Goal: Task Accomplishment & Management: Complete application form

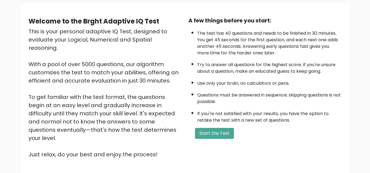
scroll to position [46, 0]
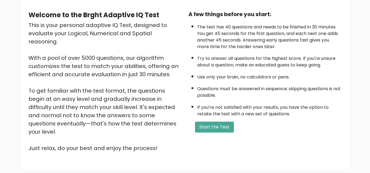
click at [215, 124] on button "Start the Test" at bounding box center [214, 127] width 39 height 11
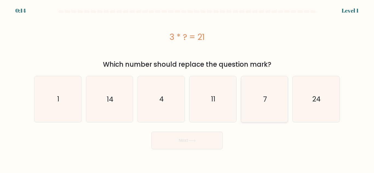
click at [272, 109] on icon "7" at bounding box center [264, 99] width 46 height 46
click at [187, 88] on input "e. 7" at bounding box center [187, 87] width 0 height 1
radio input "true"
click at [204, 139] on button "Next" at bounding box center [186, 141] width 71 height 18
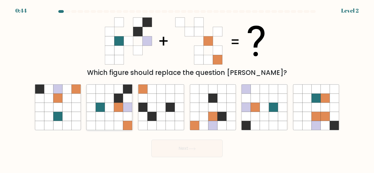
click at [114, 107] on icon at bounding box center [109, 107] width 9 height 9
click at [187, 88] on input "b." at bounding box center [187, 87] width 0 height 1
radio input "true"
click at [176, 148] on button "Next" at bounding box center [186, 149] width 71 height 18
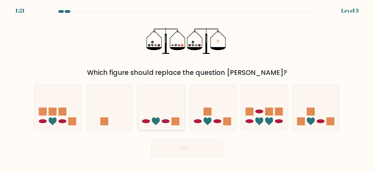
click at [163, 109] on icon at bounding box center [161, 107] width 47 height 39
click at [187, 88] on input "c." at bounding box center [187, 87] width 0 height 1
radio input "true"
click at [180, 150] on button "Next" at bounding box center [186, 149] width 71 height 18
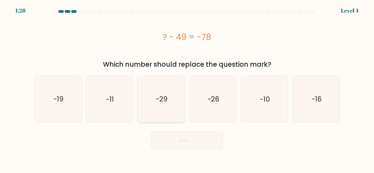
click at [153, 105] on icon "-29" at bounding box center [161, 99] width 46 height 46
click at [187, 88] on input "c. -29" at bounding box center [187, 87] width 0 height 1
radio input "true"
click at [168, 137] on button "Next" at bounding box center [186, 141] width 71 height 18
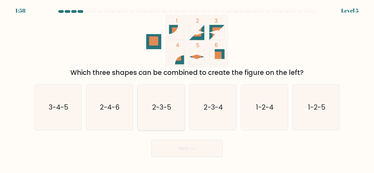
click at [167, 103] on text "2-3-5" at bounding box center [161, 108] width 19 height 10
click at [187, 88] on input "c. 2-3-5" at bounding box center [187, 87] width 0 height 1
radio input "true"
click at [168, 143] on button "Next" at bounding box center [186, 149] width 71 height 18
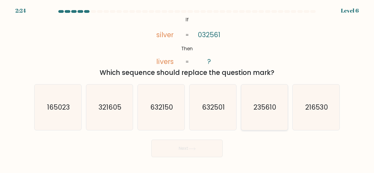
click at [263, 113] on icon "235610" at bounding box center [264, 108] width 46 height 46
click at [187, 88] on input "e. 235610" at bounding box center [187, 87] width 0 height 1
radio input "true"
click at [182, 142] on button "Next" at bounding box center [186, 149] width 71 height 18
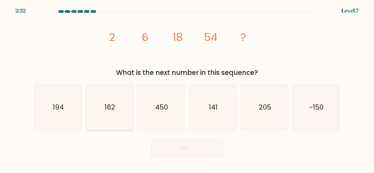
click at [127, 95] on icon "162" at bounding box center [109, 108] width 46 height 46
click at [187, 88] on input "b. 162" at bounding box center [187, 87] width 0 height 1
radio input "true"
click at [186, 146] on button "Next" at bounding box center [186, 149] width 71 height 18
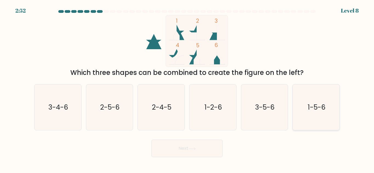
click at [310, 115] on icon "1-5-6" at bounding box center [316, 108] width 46 height 46
click at [187, 88] on input "f. 1-5-6" at bounding box center [187, 87] width 0 height 1
radio input "true"
click at [207, 149] on button "Next" at bounding box center [186, 149] width 71 height 18
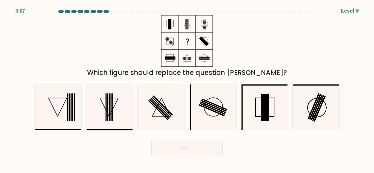
click at [120, 114] on icon at bounding box center [109, 108] width 46 height 46
click at [187, 88] on input "b." at bounding box center [187, 87] width 0 height 1
radio input "true"
click at [171, 107] on icon at bounding box center [161, 108] width 46 height 46
click at [187, 88] on input "c." at bounding box center [187, 87] width 0 height 1
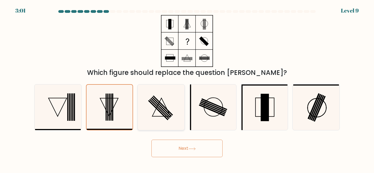
radio input "true"
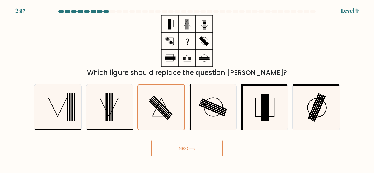
click at [181, 148] on button "Next" at bounding box center [186, 149] width 71 height 18
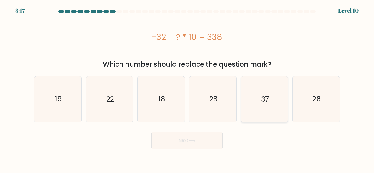
click at [265, 104] on icon "37" at bounding box center [264, 99] width 46 height 46
click at [187, 88] on input "e. 37" at bounding box center [187, 87] width 0 height 1
radio input "true"
click at [188, 143] on button "Next" at bounding box center [186, 141] width 71 height 18
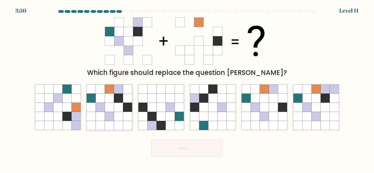
click at [122, 107] on icon at bounding box center [118, 107] width 9 height 9
click at [187, 88] on input "b." at bounding box center [187, 87] width 0 height 1
radio input "true"
click at [169, 152] on button "Next" at bounding box center [186, 149] width 71 height 18
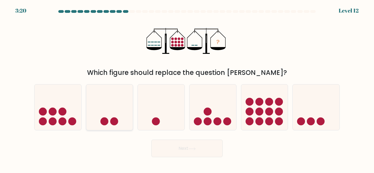
click at [112, 120] on circle at bounding box center [114, 122] width 8 height 8
click at [187, 88] on input "b." at bounding box center [187, 87] width 0 height 1
radio input "true"
click at [202, 145] on button "Next" at bounding box center [186, 149] width 71 height 18
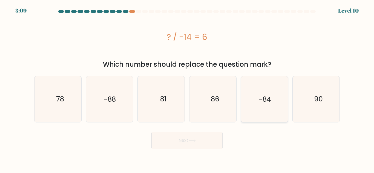
click at [270, 104] on text "-84" at bounding box center [265, 99] width 12 height 10
click at [187, 88] on input "e. -84" at bounding box center [187, 87] width 0 height 1
radio input "true"
click at [191, 143] on button "Next" at bounding box center [186, 141] width 71 height 18
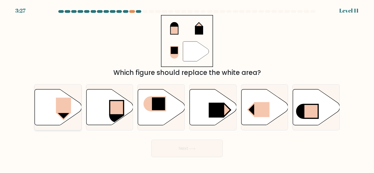
click at [65, 104] on rect at bounding box center [63, 105] width 15 height 15
click at [187, 88] on input "a." at bounding box center [187, 87] width 0 height 1
radio input "true"
click at [178, 153] on button "Next" at bounding box center [186, 149] width 71 height 18
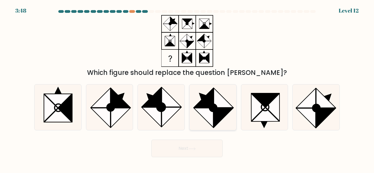
click at [226, 101] on icon at bounding box center [223, 97] width 19 height 19
click at [187, 88] on input "d." at bounding box center [187, 87] width 0 height 1
radio input "true"
click at [199, 149] on button "Next" at bounding box center [186, 149] width 71 height 18
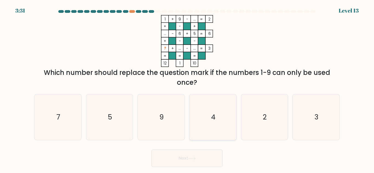
click at [218, 118] on icon "4" at bounding box center [213, 117] width 46 height 46
click at [187, 88] on input "d. 4" at bounding box center [187, 87] width 0 height 1
radio input "true"
click at [181, 162] on button "Next" at bounding box center [186, 159] width 71 height 18
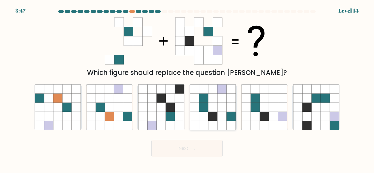
click at [220, 103] on icon at bounding box center [221, 107] width 9 height 9
click at [187, 88] on input "d." at bounding box center [187, 87] width 0 height 1
radio input "true"
click at [188, 152] on button "Next" at bounding box center [186, 149] width 71 height 18
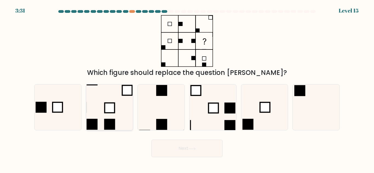
click at [110, 109] on rect at bounding box center [110, 108] width 10 height 10
click at [187, 88] on input "b." at bounding box center [187, 87] width 0 height 1
radio input "true"
click at [187, 150] on button "Next" at bounding box center [186, 149] width 71 height 18
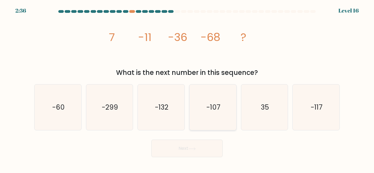
click at [215, 107] on text "-107" at bounding box center [213, 108] width 14 height 10
click at [187, 88] on input "d. -107" at bounding box center [187, 87] width 0 height 1
radio input "true"
click at [202, 150] on button "Next" at bounding box center [186, 149] width 71 height 18
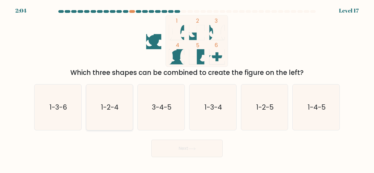
click at [110, 120] on icon "1-2-4" at bounding box center [109, 108] width 46 height 46
click at [187, 88] on input "b. 1-2-4" at bounding box center [187, 87] width 0 height 1
radio input "true"
click at [185, 152] on button "Next" at bounding box center [186, 149] width 71 height 18
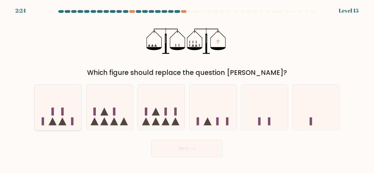
click at [59, 108] on icon at bounding box center [57, 107] width 47 height 39
click at [187, 88] on input "a." at bounding box center [187, 87] width 0 height 1
radio input "true"
click at [184, 146] on button "Next" at bounding box center [186, 149] width 71 height 18
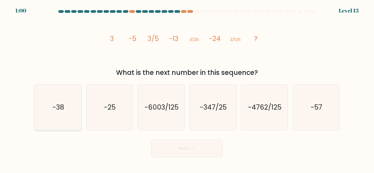
click at [57, 103] on text "-38" at bounding box center [58, 108] width 11 height 10
click at [187, 88] on input "a. -38" at bounding box center [187, 87] width 0 height 1
radio input "true"
click at [182, 149] on button "Next" at bounding box center [186, 149] width 71 height 18
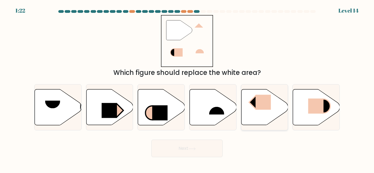
click at [270, 111] on icon at bounding box center [264, 107] width 47 height 36
click at [187, 88] on input "e." at bounding box center [187, 87] width 0 height 1
radio input "true"
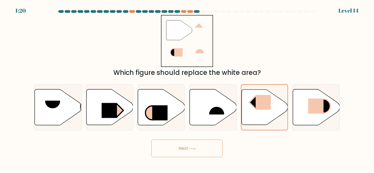
click at [197, 147] on button "Next" at bounding box center [186, 149] width 71 height 18
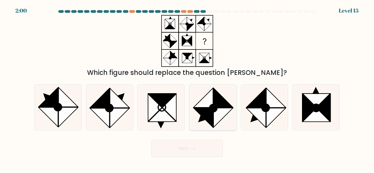
click at [211, 114] on icon at bounding box center [202, 117] width 19 height 19
click at [187, 88] on input "d." at bounding box center [187, 87] width 0 height 1
radio input "true"
click at [318, 107] on icon at bounding box center [315, 107] width 7 height 7
click at [187, 88] on input "f." at bounding box center [187, 87] width 0 height 1
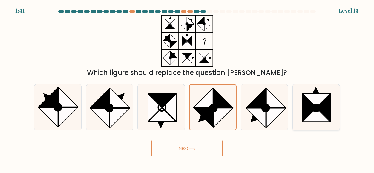
radio input "true"
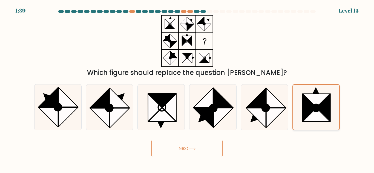
click at [318, 107] on icon at bounding box center [315, 107] width 7 height 7
click at [187, 88] on input "f." at bounding box center [187, 87] width 0 height 1
click at [207, 150] on button "Next" at bounding box center [186, 149] width 71 height 18
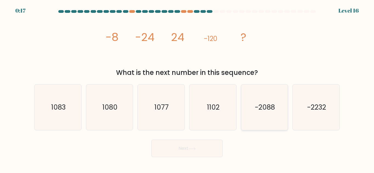
click at [257, 108] on text "-2088" at bounding box center [265, 108] width 20 height 10
click at [187, 88] on input "e. -2088" at bounding box center [187, 87] width 0 height 1
radio input "true"
click at [191, 150] on button "Next" at bounding box center [186, 149] width 71 height 18
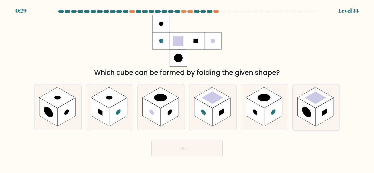
click at [325, 109] on rect at bounding box center [324, 112] width 18 height 29
click at [187, 88] on input "f." at bounding box center [187, 87] width 0 height 1
radio input "true"
click at [191, 155] on button "Next" at bounding box center [186, 149] width 71 height 18
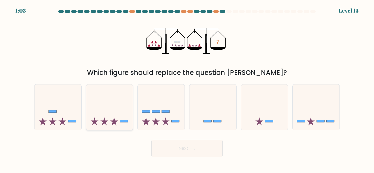
click at [121, 120] on icon at bounding box center [109, 107] width 47 height 39
click at [187, 88] on input "b." at bounding box center [187, 87] width 0 height 1
radio input "true"
click at [183, 144] on button "Next" at bounding box center [186, 149] width 71 height 18
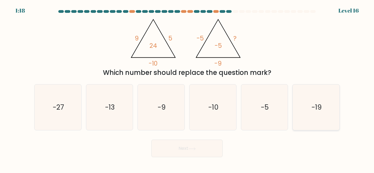
click at [333, 98] on icon "-19" at bounding box center [316, 108] width 46 height 46
click at [187, 88] on input "f. -19" at bounding box center [187, 87] width 0 height 1
radio input "true"
click at [216, 146] on button "Next" at bounding box center [186, 149] width 71 height 18
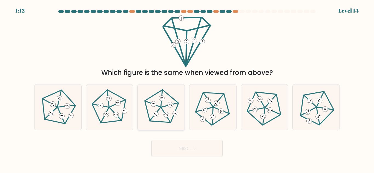
click at [166, 112] on 764 at bounding box center [165, 114] width 7 height 7
click at [187, 88] on input "c." at bounding box center [187, 87] width 0 height 1
radio input "true"
click at [172, 133] on form at bounding box center [187, 83] width 374 height 147
click at [176, 143] on button "Next" at bounding box center [186, 149] width 71 height 18
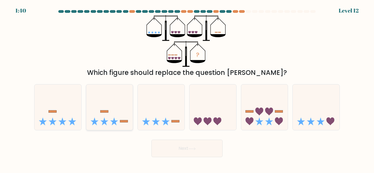
click at [114, 112] on icon at bounding box center [109, 107] width 47 height 39
click at [187, 88] on input "b." at bounding box center [187, 87] width 0 height 1
radio input "true"
click at [186, 148] on button "Next" at bounding box center [186, 149] width 71 height 18
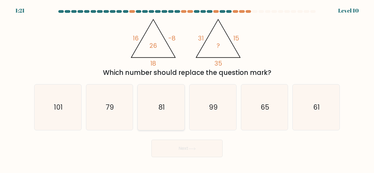
click at [153, 111] on icon "81" at bounding box center [161, 108] width 46 height 46
click at [187, 88] on input "c. 81" at bounding box center [187, 87] width 0 height 1
radio input "true"
click at [185, 148] on button "Next" at bounding box center [186, 149] width 71 height 18
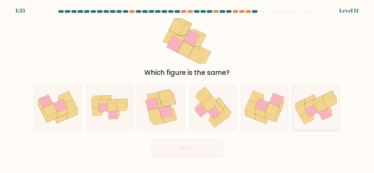
click at [313, 117] on icon at bounding box center [311, 113] width 4 height 13
click at [187, 88] on input "f." at bounding box center [187, 87] width 0 height 1
radio input "true"
click at [207, 147] on button "Next" at bounding box center [186, 149] width 71 height 18
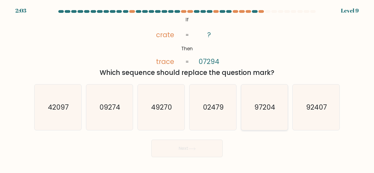
click at [270, 115] on icon "97204" at bounding box center [264, 108] width 46 height 46
click at [187, 88] on input "e. 97204" at bounding box center [187, 87] width 0 height 1
radio input "true"
click at [197, 148] on button "Next" at bounding box center [186, 149] width 71 height 18
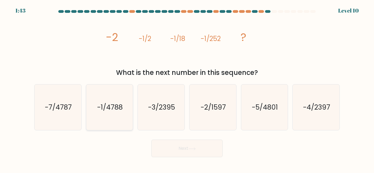
click at [106, 100] on icon "-1/4788" at bounding box center [109, 108] width 46 height 46
click at [187, 88] on input "b. -1/4788" at bounding box center [187, 87] width 0 height 1
radio input "true"
click at [188, 146] on button "Next" at bounding box center [186, 149] width 71 height 18
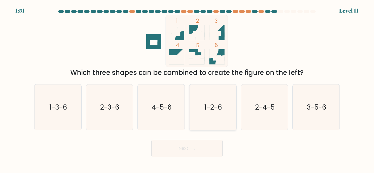
click at [226, 113] on icon "1-2-6" at bounding box center [213, 108] width 46 height 46
click at [187, 88] on input "d. 1-2-6" at bounding box center [187, 87] width 0 height 1
radio input "true"
click at [206, 146] on button "Next" at bounding box center [186, 149] width 71 height 18
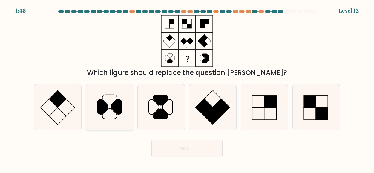
click at [111, 107] on icon at bounding box center [116, 107] width 10 height 15
click at [187, 88] on input "b." at bounding box center [187, 87] width 0 height 1
radio input "true"
click at [166, 146] on button "Next" at bounding box center [186, 149] width 71 height 18
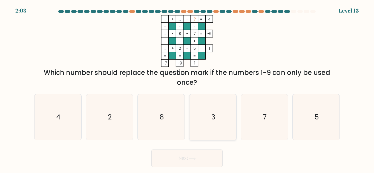
click at [213, 117] on text "3" at bounding box center [213, 117] width 4 height 10
click at [187, 88] on input "d. 3" at bounding box center [187, 87] width 0 height 1
radio input "true"
click at [189, 158] on button "Next" at bounding box center [186, 159] width 71 height 18
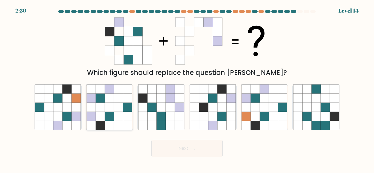
click at [107, 97] on icon at bounding box center [109, 98] width 9 height 9
click at [187, 88] on input "b." at bounding box center [187, 87] width 0 height 1
radio input "true"
click at [172, 149] on button "Next" at bounding box center [186, 149] width 71 height 18
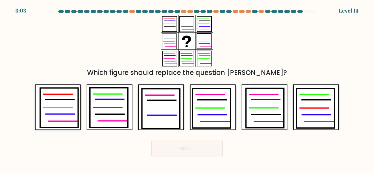
click at [73, 106] on icon at bounding box center [59, 108] width 38 height 40
click at [187, 88] on input "a." at bounding box center [187, 87] width 0 height 1
radio input "true"
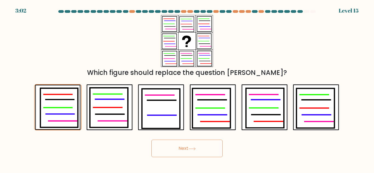
click at [163, 144] on button "Next" at bounding box center [186, 149] width 71 height 18
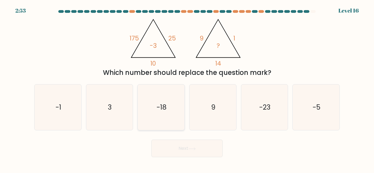
click at [166, 106] on text "-18" at bounding box center [161, 108] width 10 height 10
click at [187, 88] on input "c. -18" at bounding box center [187, 87] width 0 height 1
radio input "true"
click at [201, 153] on button "Next" at bounding box center [186, 149] width 71 height 18
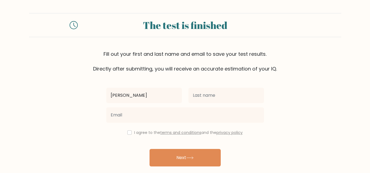
type input "ROSITA"
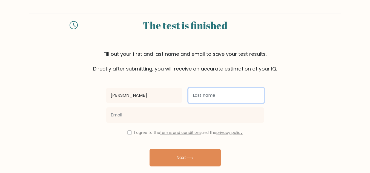
click at [197, 94] on input "text" at bounding box center [225, 95] width 75 height 15
type input "EZEH"
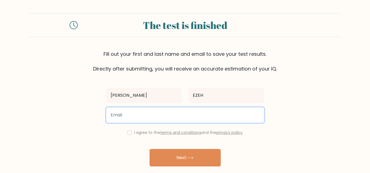
click at [175, 121] on input "email" at bounding box center [185, 114] width 158 height 15
type input "ugom627@gmail.com"
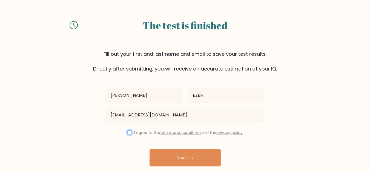
click at [128, 133] on input "checkbox" at bounding box center [129, 132] width 4 height 4
checkbox input "true"
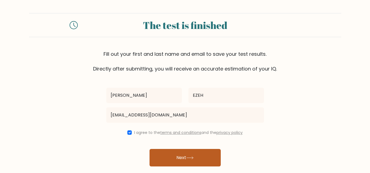
click at [178, 165] on button "Next" at bounding box center [184, 158] width 71 height 18
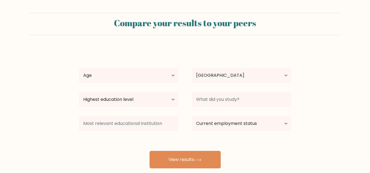
select select "NG"
click at [79, 68] on select "Age Under 18 years old 18-24 years old 25-34 years old 35-44 years old 45-54 ye…" at bounding box center [129, 75] width 100 height 15
drag, startPoint x: 133, startPoint y: 81, endPoint x: 132, endPoint y: 77, distance: 3.7
click at [133, 81] on select "Age Under 18 years old 18-24 years old 25-34 years old 35-44 years old 45-54 ye…" at bounding box center [129, 75] width 100 height 15
select select "25_34"
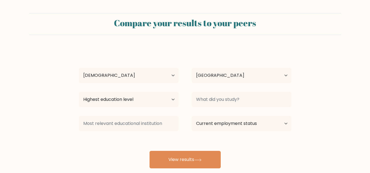
click at [79, 68] on select "Age Under 18 years old 18-24 years old 25-34 years old 35-44 years old 45-54 ye…" at bounding box center [129, 75] width 100 height 15
drag, startPoint x: 151, startPoint y: 107, endPoint x: 139, endPoint y: 82, distance: 27.7
click at [139, 82] on div "ROSITA EZEH Age Under 18 years old 18-24 years old 25-34 years old 35-44 years …" at bounding box center [184, 108] width 219 height 120
select select "bachelors_degree"
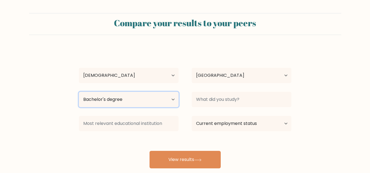
click at [79, 92] on select "Highest education level No schooling Primary Lower Secondary Upper Secondary Oc…" at bounding box center [129, 99] width 100 height 15
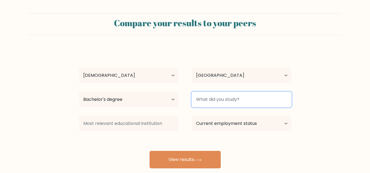
click at [233, 102] on input at bounding box center [241, 99] width 100 height 15
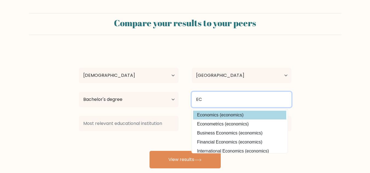
type input "EC"
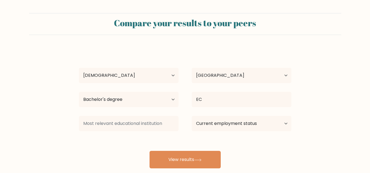
click at [236, 116] on div "ROSITA EZEH Age Under 18 years old 18-24 years old 25-34 years old 35-44 years …" at bounding box center [184, 108] width 219 height 120
click at [241, 123] on select "Current employment status Employed Student Retired Other / prefer not to answer" at bounding box center [241, 123] width 100 height 15
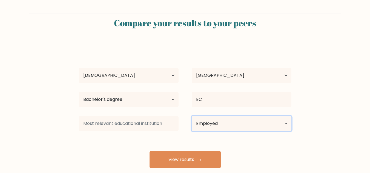
click at [191, 116] on select "Current employment status Employed Student Retired Other / prefer not to answer" at bounding box center [241, 123] width 100 height 15
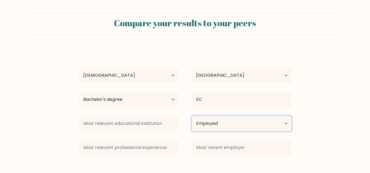
scroll to position [34, 0]
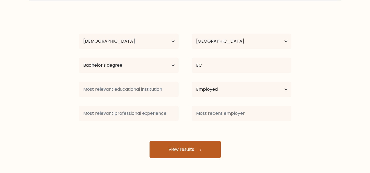
click at [197, 149] on icon at bounding box center [197, 150] width 7 height 3
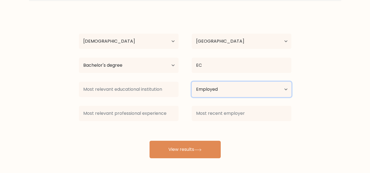
click at [251, 89] on select "Current employment status Employed Student Retired Other / prefer not to answer" at bounding box center [241, 89] width 100 height 15
select select "student"
click at [191, 82] on select "Current employment status Employed Student Retired Other / prefer not to answer" at bounding box center [241, 89] width 100 height 15
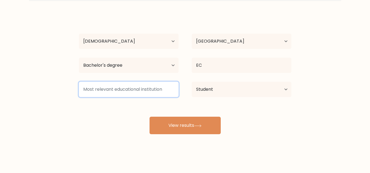
click at [164, 90] on input at bounding box center [129, 89] width 100 height 15
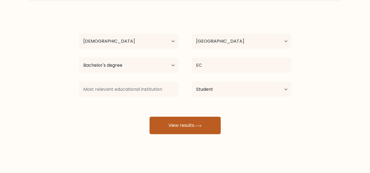
drag, startPoint x: 199, startPoint y: 117, endPoint x: 200, endPoint y: 123, distance: 6.7
click at [200, 123] on div "ROSITA EZEH Age Under 18 years old 18-24 years old 25-34 years old 35-44 years …" at bounding box center [184, 74] width 219 height 120
click at [200, 123] on button "View results" at bounding box center [184, 126] width 71 height 18
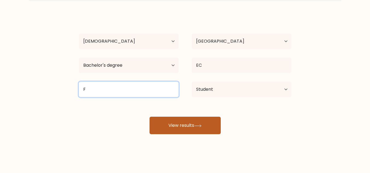
type input "F"
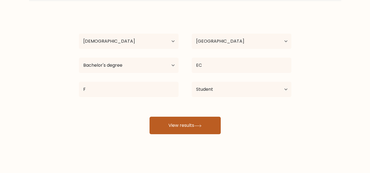
click at [185, 129] on button "View results" at bounding box center [184, 126] width 71 height 18
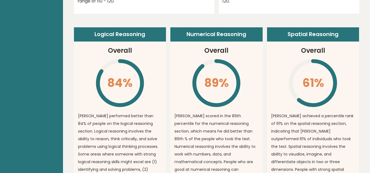
scroll to position [374, 0]
